Goal: Task Accomplishment & Management: Use online tool/utility

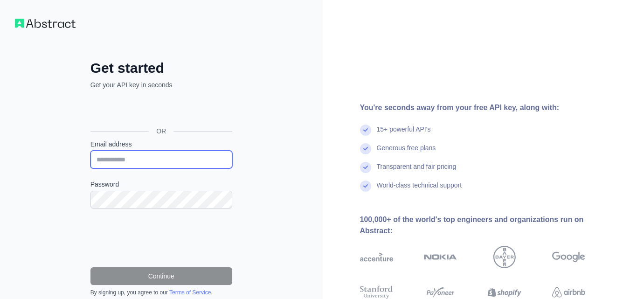
drag, startPoint x: 0, startPoint y: 0, endPoint x: 166, endPoint y: 159, distance: 230.1
click at [166, 159] on input "Email address" at bounding box center [161, 160] width 142 height 18
type input "**********"
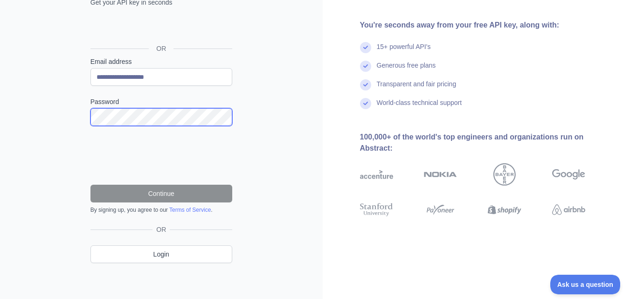
scroll to position [83, 0]
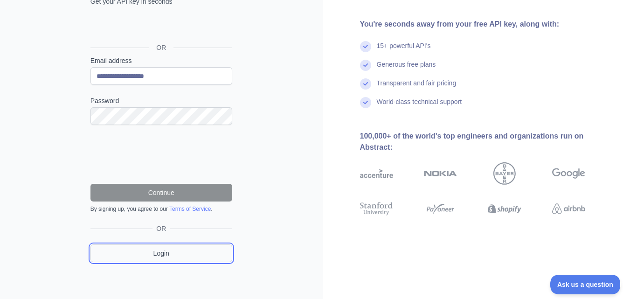
click at [153, 255] on link "Login" at bounding box center [161, 253] width 142 height 18
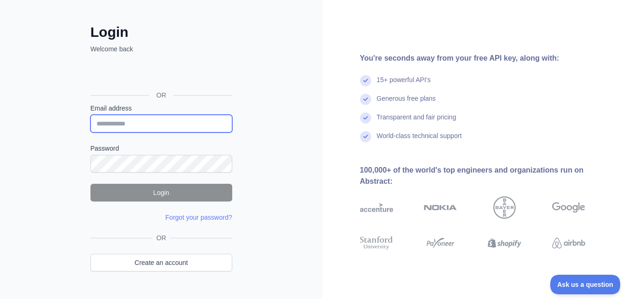
type input "**********"
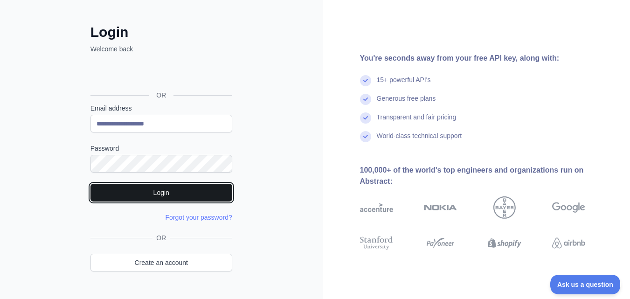
click at [202, 193] on button "Login" at bounding box center [161, 193] width 142 height 18
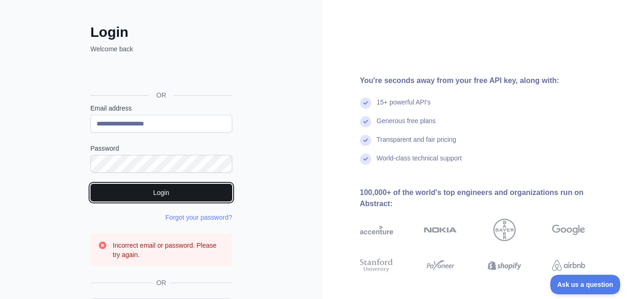
click at [159, 188] on button "Login" at bounding box center [161, 193] width 142 height 18
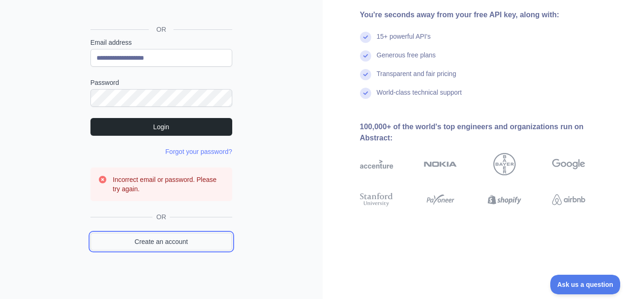
click at [161, 237] on link "Create an account" at bounding box center [161, 242] width 142 height 18
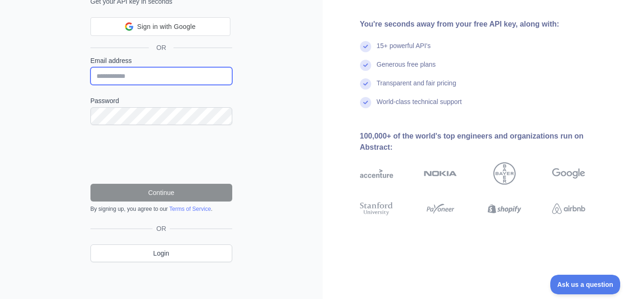
type input "**********"
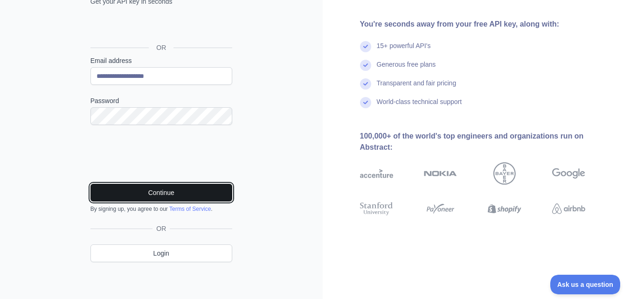
click at [123, 189] on button "Continue" at bounding box center [161, 193] width 142 height 18
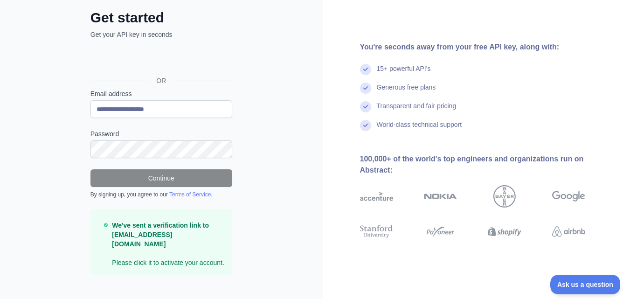
scroll to position [54, 0]
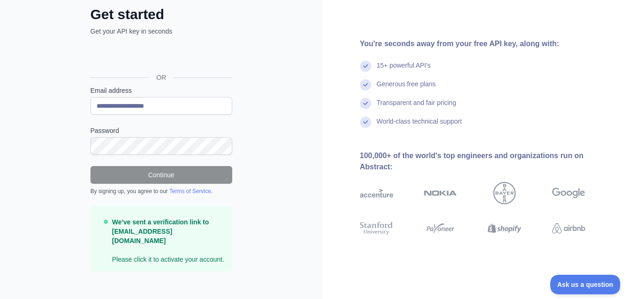
click at [162, 227] on strong "We've sent a verification link to [EMAIL_ADDRESS][DOMAIN_NAME]" at bounding box center [160, 231] width 97 height 26
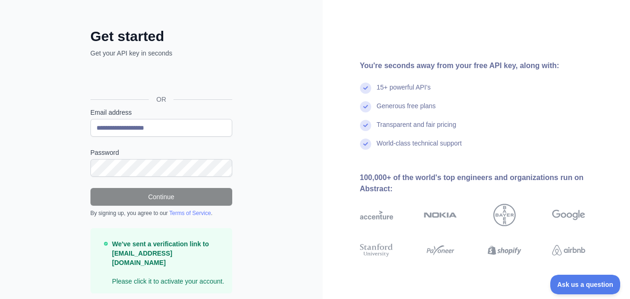
scroll to position [0, 0]
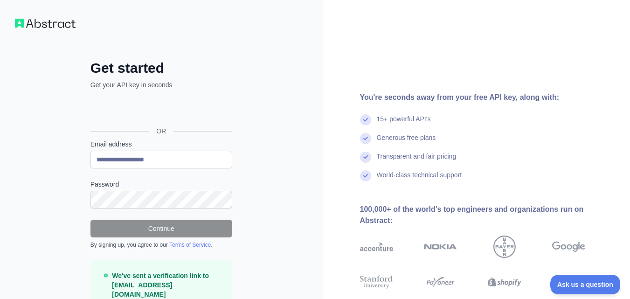
scroll to position [57, 0]
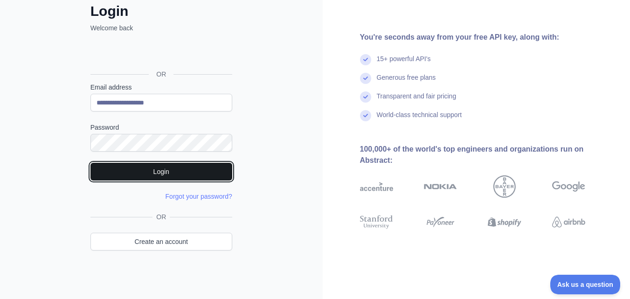
click at [157, 170] on button "Login" at bounding box center [161, 172] width 142 height 18
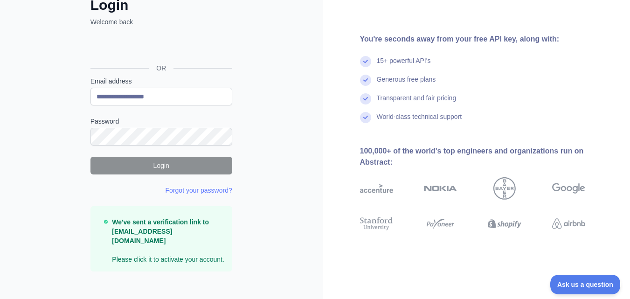
scroll to position [16, 0]
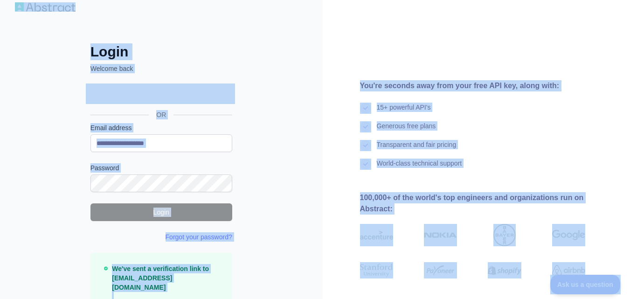
copy body "Login Welcome back OR Email address Password Login Forgot your password? Please…"
click at [235, 115] on div "**********" at bounding box center [161, 187] width 179 height 289
click at [256, 160] on div "**********" at bounding box center [161, 170] width 323 height 372
click at [342, 192] on div "You're seconds away from your free API key, along with: 15+ powerful API's Gene…" at bounding box center [477, 169] width 308 height 179
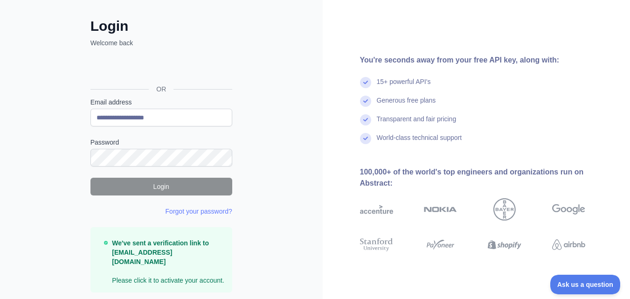
scroll to position [63, 0]
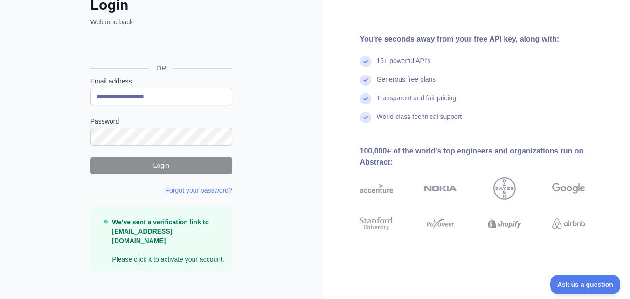
click at [203, 220] on strong "We've sent a verification link to [EMAIL_ADDRESS][DOMAIN_NAME]" at bounding box center [160, 231] width 97 height 26
click at [179, 246] on p "We've sent a verification link to [EMAIL_ADDRESS][DOMAIN_NAME] Please click it …" at bounding box center [168, 240] width 112 height 47
click at [179, 253] on p "We've sent a verification link to [EMAIL_ADDRESS][DOMAIN_NAME] Please click it …" at bounding box center [168, 240] width 112 height 47
click at [138, 247] on p "We've sent a verification link to [EMAIL_ADDRESS][DOMAIN_NAME] Please click it …" at bounding box center [168, 240] width 112 height 47
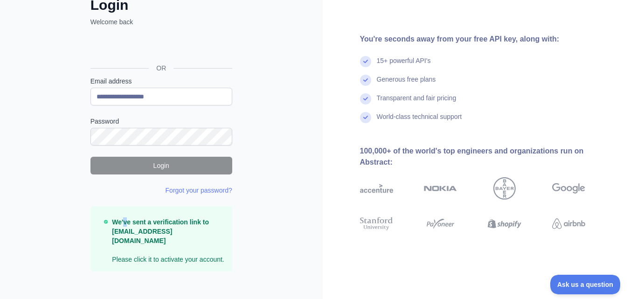
click at [126, 211] on div "We've sent a verification link to [EMAIL_ADDRESS][DOMAIN_NAME] Please click it …" at bounding box center [161, 238] width 142 height 65
click at [138, 227] on strong "We've sent a verification link to [EMAIL_ADDRESS][DOMAIN_NAME]" at bounding box center [160, 231] width 97 height 26
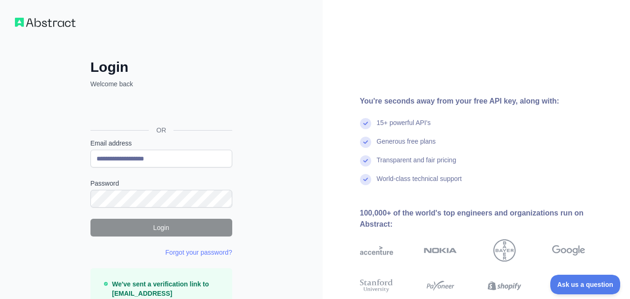
scroll to position [0, 0]
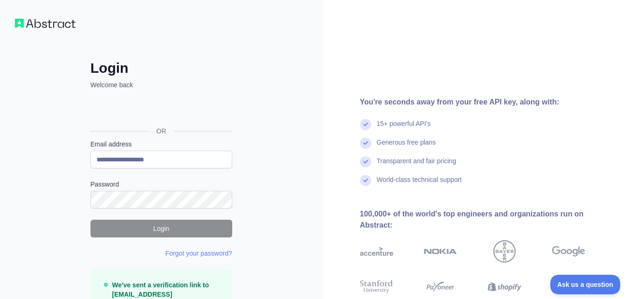
click at [367, 119] on img at bounding box center [365, 124] width 11 height 11
click at [386, 119] on div "15+ powerful API's" at bounding box center [404, 128] width 54 height 19
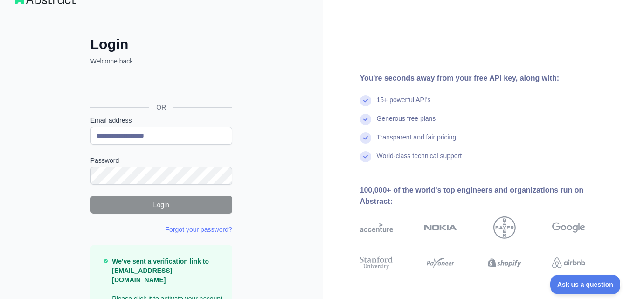
scroll to position [63, 0]
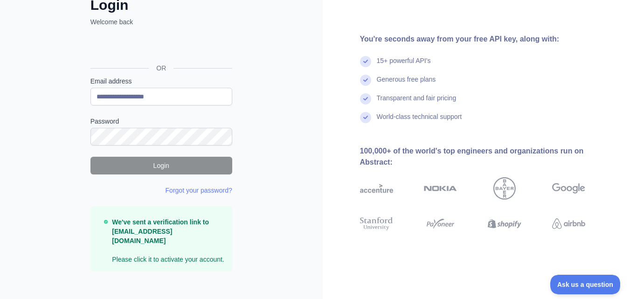
click at [116, 23] on p "Welcome back" at bounding box center [161, 21] width 142 height 9
drag, startPoint x: 88, startPoint y: 3, endPoint x: 100, endPoint y: 3, distance: 11.7
click at [100, 3] on div "**********" at bounding box center [161, 122] width 179 height 327
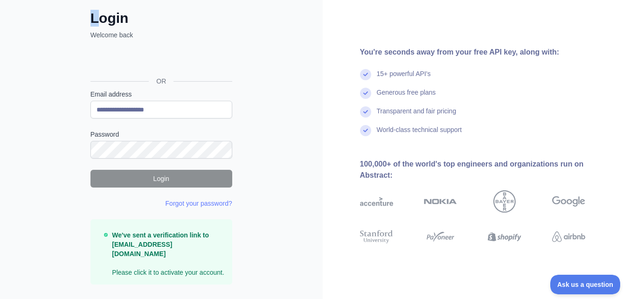
click at [101, 3] on div "**********" at bounding box center [161, 135] width 179 height 327
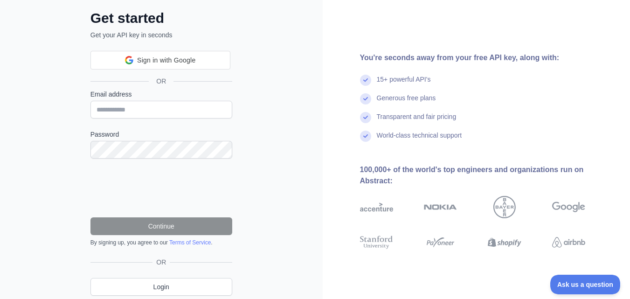
scroll to position [83, 0]
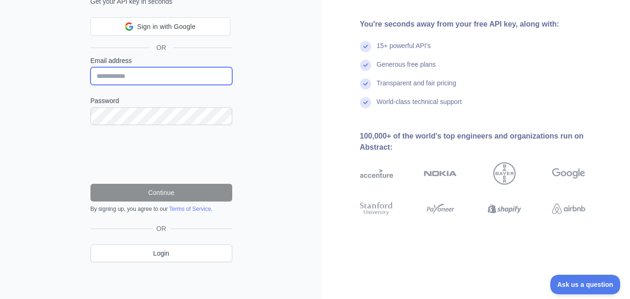
type input "**********"
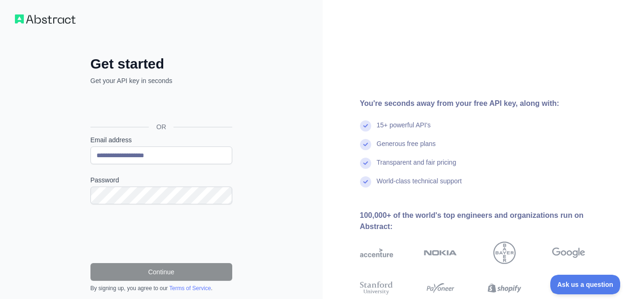
scroll to position [0, 0]
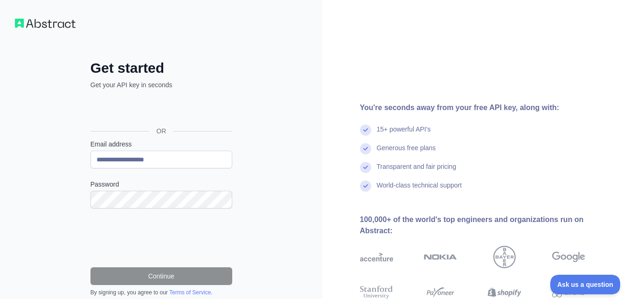
click at [36, 21] on img at bounding box center [45, 23] width 61 height 9
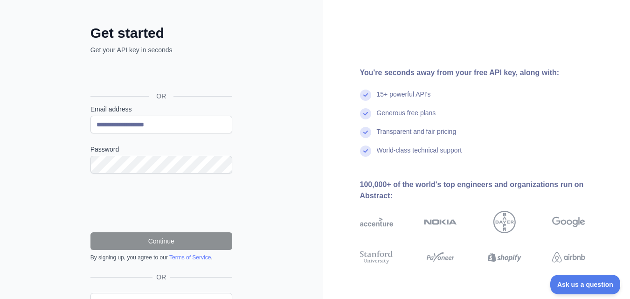
scroll to position [83, 0]
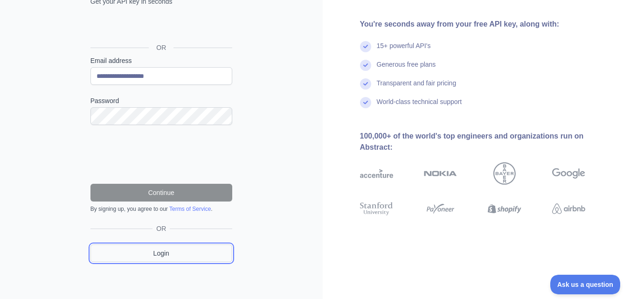
click at [147, 250] on link "Login" at bounding box center [161, 253] width 142 height 18
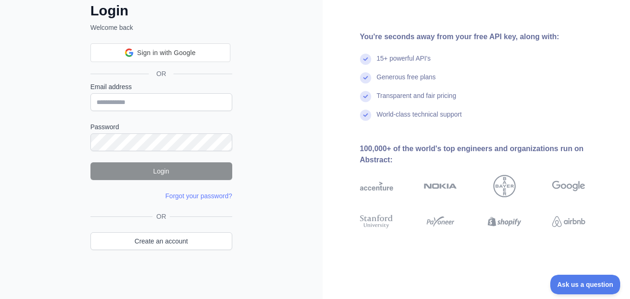
scroll to position [36, 0]
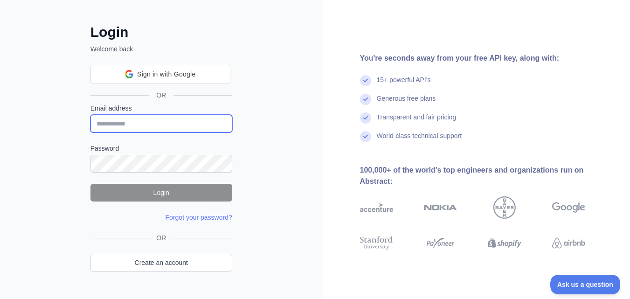
type input "**********"
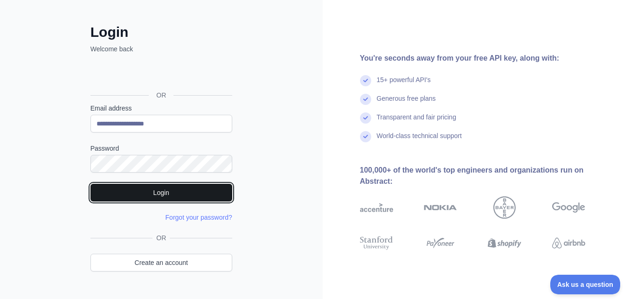
click at [180, 196] on button "Login" at bounding box center [161, 193] width 142 height 18
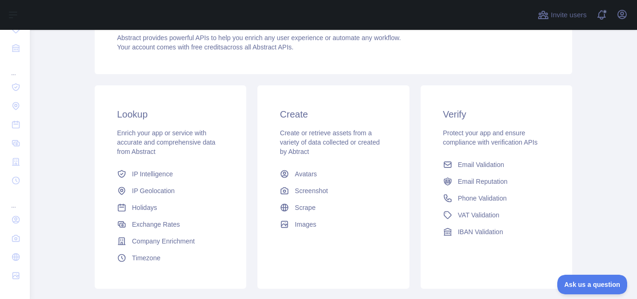
scroll to position [72, 0]
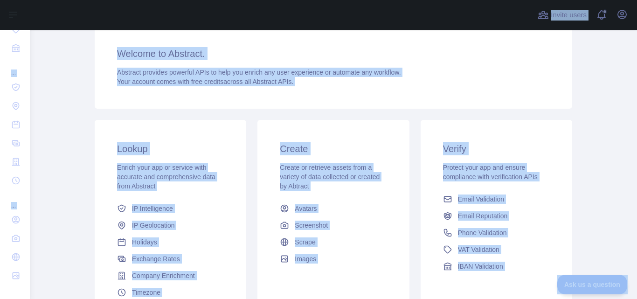
click at [292, 105] on div "Welcome to Abstract. Abstract provides powerful APIs to help you enrich any use…" at bounding box center [333, 67] width 477 height 84
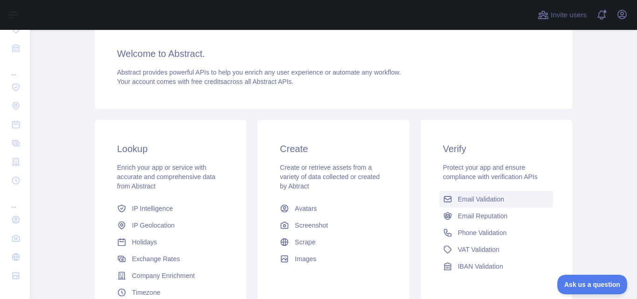
click at [463, 200] on span "Email Validation" at bounding box center [481, 198] width 46 height 9
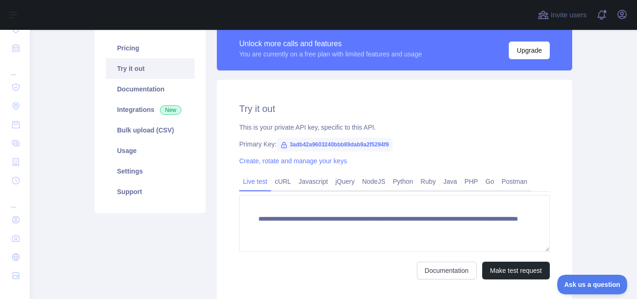
scroll to position [72, 0]
drag, startPoint x: 283, startPoint y: 145, endPoint x: 388, endPoint y: 144, distance: 104.4
click at [388, 144] on span "3adb42a9603240bbb89dab9a2f5294f9" at bounding box center [334, 145] width 116 height 14
copy span "3adb42a9603240bbb89dab9a2f5294f9"
